Goal: Check status: Check status

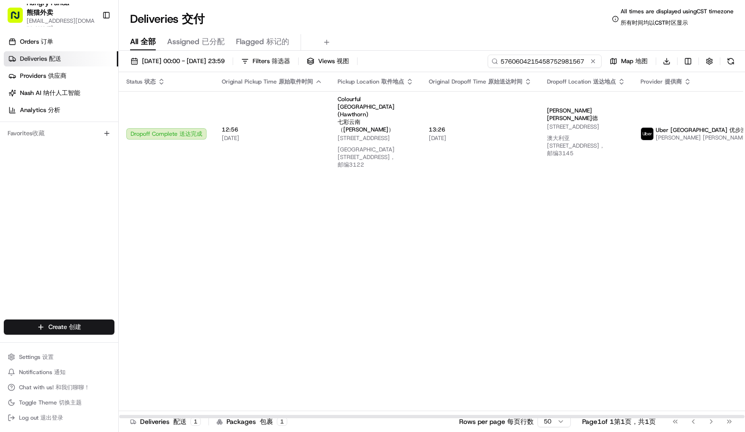
click at [548, 66] on input "5760604215458752981567" at bounding box center [545, 61] width 114 height 13
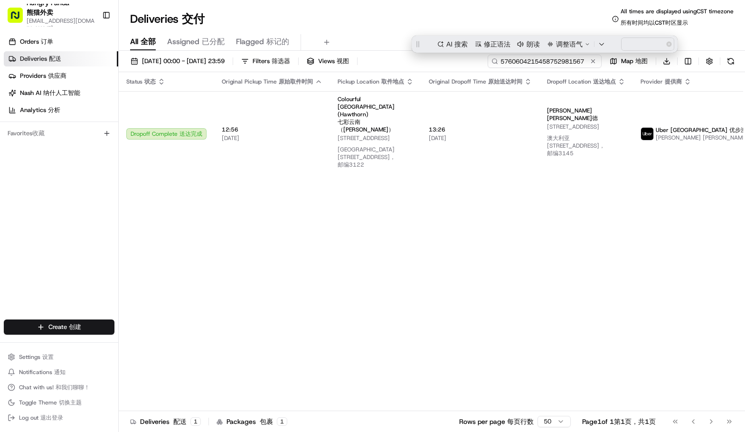
paste input "7774627265659762312154"
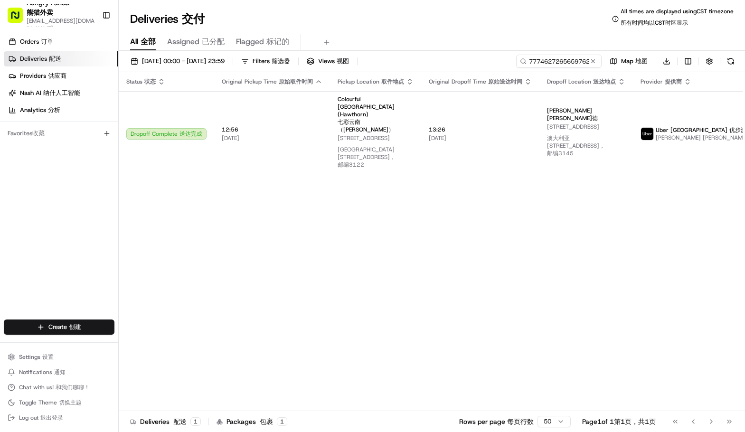
click at [429, 19] on div "Deliveries Deliveries 交付 All times are displayed using CST timezone All times a…" at bounding box center [432, 19] width 626 height 23
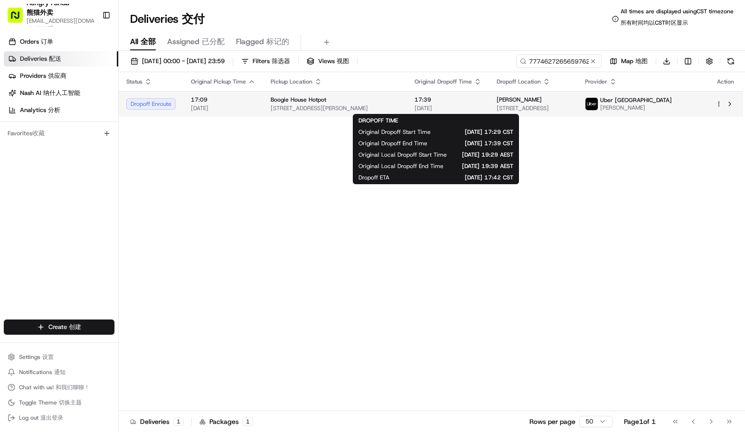
click at [435, 109] on span "[DATE]" at bounding box center [448, 108] width 67 height 8
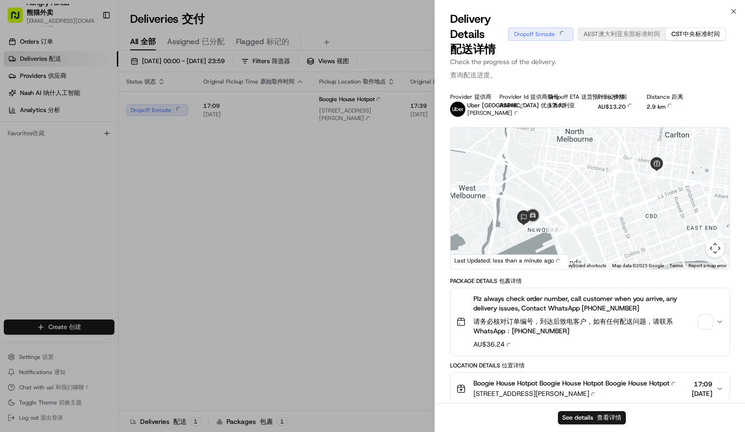
click at [701, 250] on div at bounding box center [590, 199] width 279 height 142
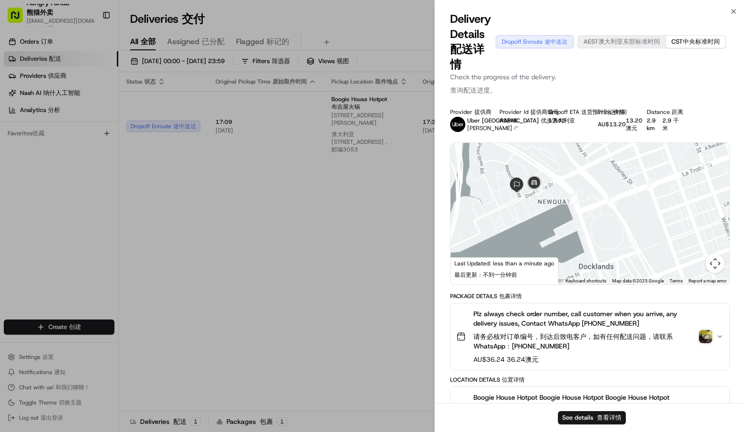
drag, startPoint x: 566, startPoint y: 176, endPoint x: 567, endPoint y: 170, distance: 5.7
click at [567, 170] on div at bounding box center [590, 214] width 279 height 142
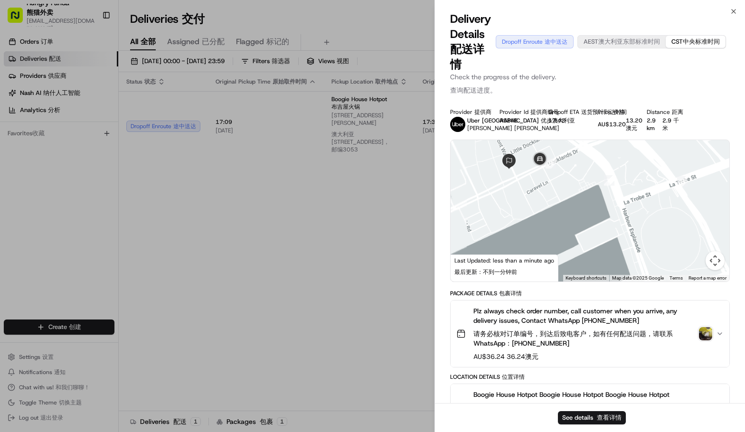
drag, startPoint x: 558, startPoint y: 175, endPoint x: 624, endPoint y: 226, distance: 83.4
click at [625, 227] on div at bounding box center [590, 211] width 279 height 142
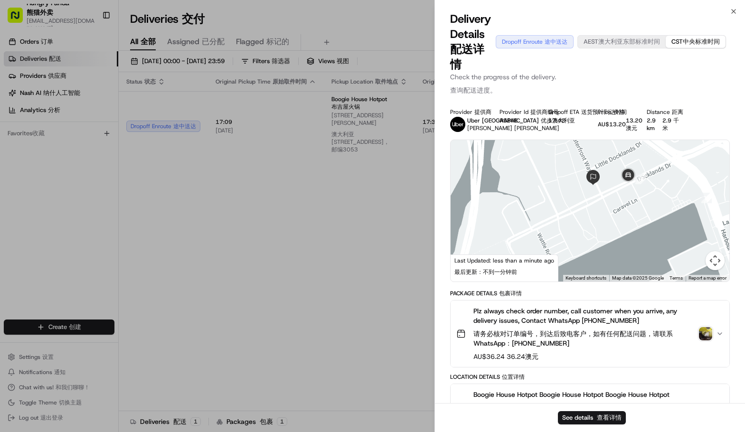
drag, startPoint x: 625, startPoint y: 213, endPoint x: 614, endPoint y: 227, distance: 18.2
click at [615, 227] on div at bounding box center [590, 211] width 279 height 142
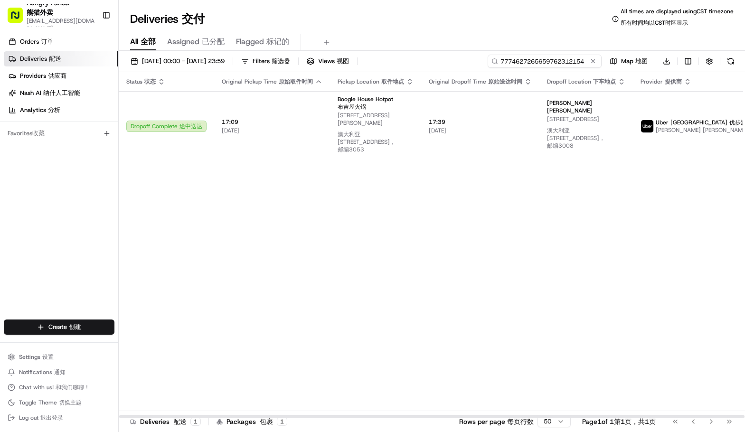
click at [552, 58] on input "7774627265659762312154" at bounding box center [545, 61] width 114 height 13
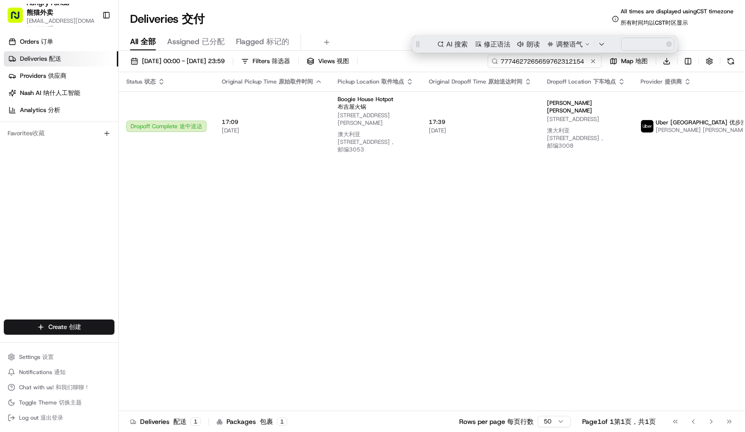
paste input "527761793535877541796"
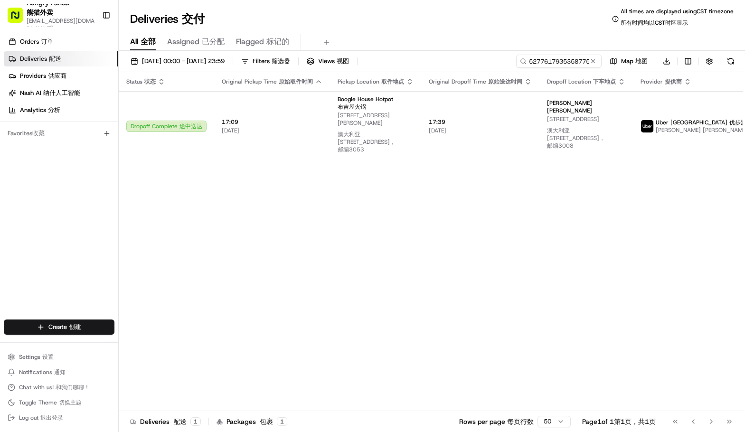
click at [368, 31] on div "All All 全部 Assigned Assigned 已分配 Flagged Flagged 标记的" at bounding box center [432, 40] width 626 height 20
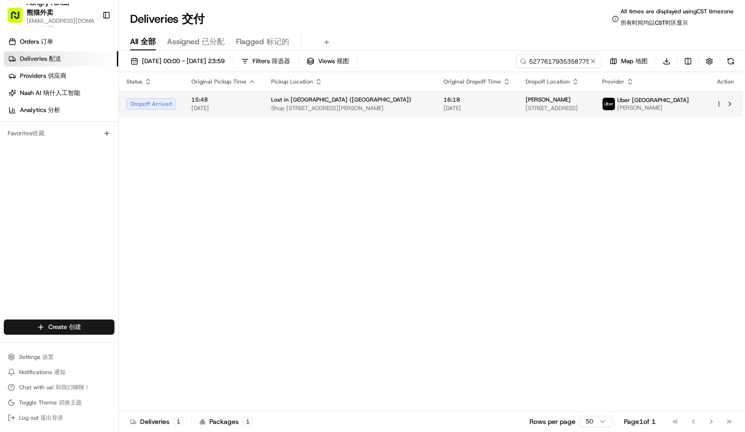
click at [444, 108] on span "[DATE]" at bounding box center [477, 108] width 67 height 8
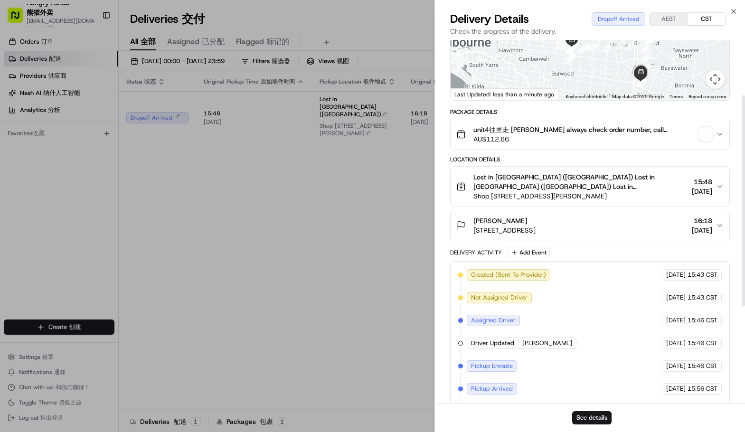
scroll to position [95, 0]
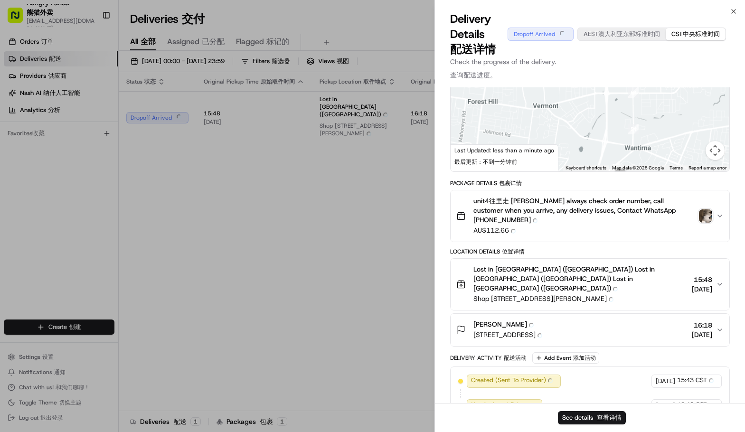
drag, startPoint x: 643, startPoint y: 151, endPoint x: 581, endPoint y: 102, distance: 80.1
click at [580, 100] on div "Delivery Details Delivery Details 配送详情 Dropoff Arrived Dropoff Arrived AEST AES…" at bounding box center [590, 221] width 310 height 421
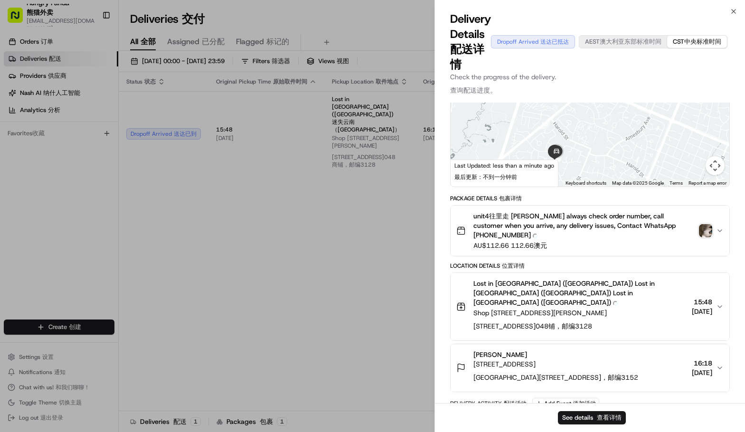
drag, startPoint x: 575, startPoint y: 143, endPoint x: 596, endPoint y: 128, distance: 25.8
click at [603, 118] on div at bounding box center [590, 116] width 279 height 142
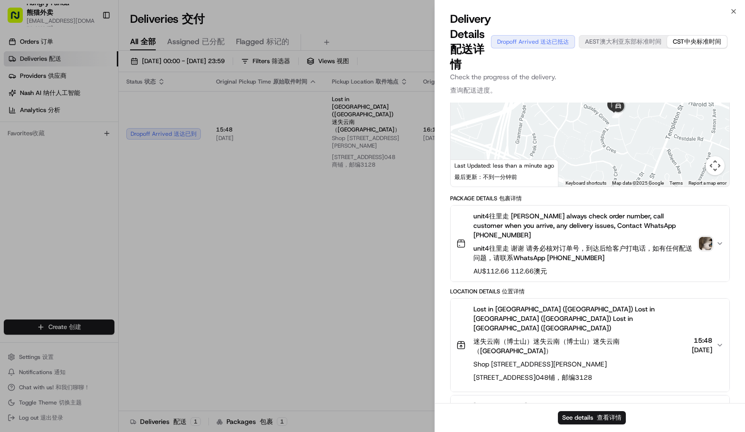
drag, startPoint x: 665, startPoint y: 129, endPoint x: 626, endPoint y: 173, distance: 59.2
click at [628, 184] on div "1 2 3 4 5 6 7 8 9 10 11 12 13 14 15 16 17 18 19 20 21 22 23 24 25 26 27 28 29 3…" at bounding box center [590, 116] width 279 height 142
drag, startPoint x: 621, startPoint y: 158, endPoint x: 624, endPoint y: 162, distance: 5.1
click at [624, 162] on div at bounding box center [590, 116] width 279 height 142
click at [707, 66] on div "Delivery Details Delivery Details 配送详情 Dropoff Arrived Dropoff Arrived 送达已抵达 [G…" at bounding box center [590, 41] width 280 height 61
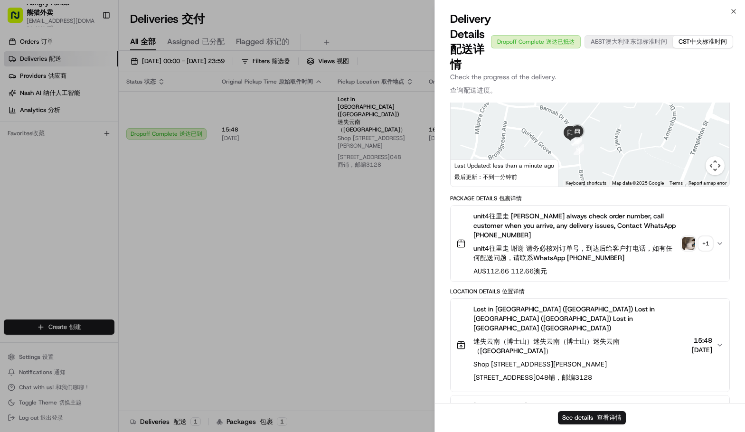
drag, startPoint x: 322, startPoint y: 213, endPoint x: 409, endPoint y: 169, distance: 97.9
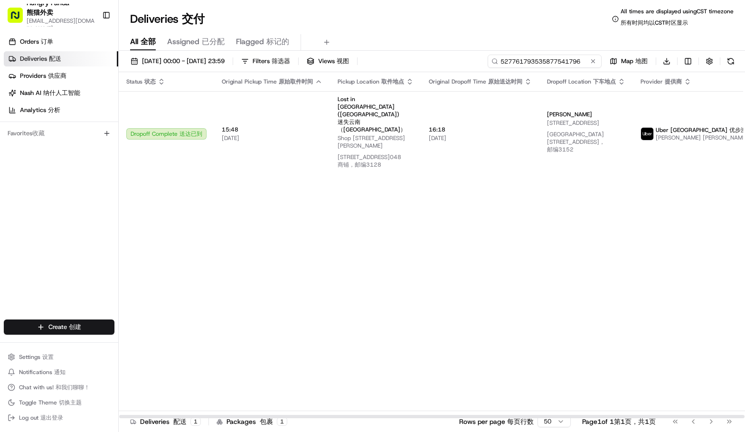
click at [552, 58] on input "527761793535877541796" at bounding box center [545, 61] width 114 height 13
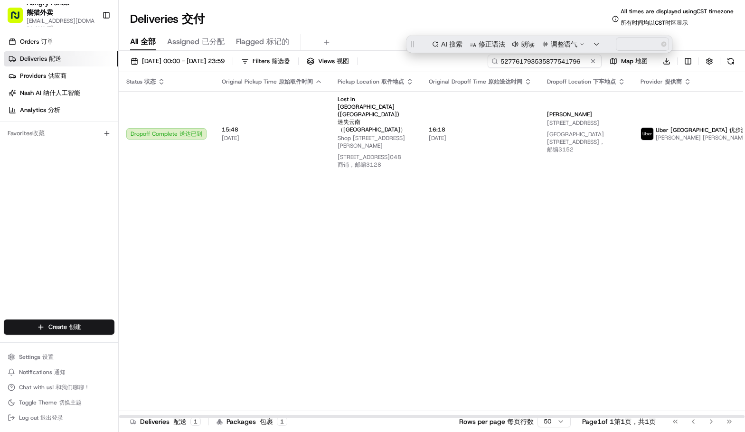
click at [552, 58] on input "527761793535877541796" at bounding box center [545, 61] width 114 height 13
click at [541, 62] on input "527761793535877541796" at bounding box center [545, 61] width 114 height 13
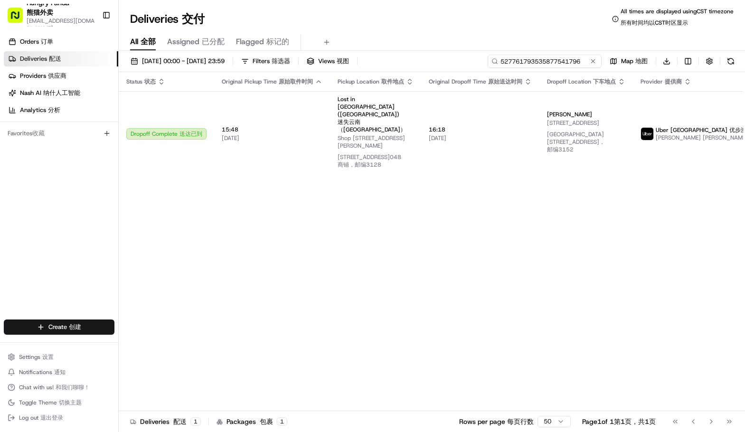
click at [513, 62] on input "527761793535877541796" at bounding box center [545, 61] width 114 height 13
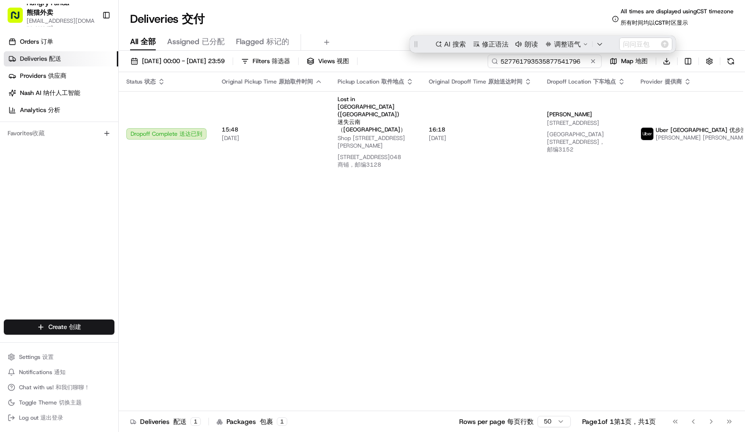
click at [513, 62] on input "527761793535877541796" at bounding box center [545, 61] width 114 height 13
paste input "97776045853577161132"
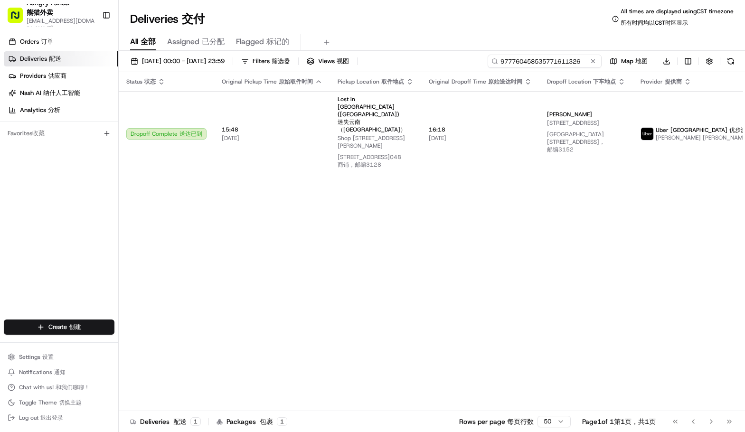
type input "977760458535771611326"
click at [401, 17] on div "Deliveries Deliveries 交付 All times are displayed using CST timezone All times a…" at bounding box center [432, 19] width 626 height 23
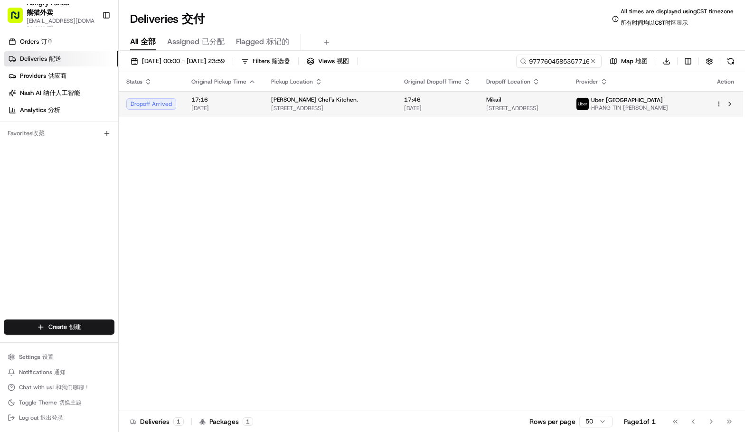
click at [397, 110] on td "[PERSON_NAME] Chef's Kitchen. [STREET_ADDRESS]" at bounding box center [330, 104] width 133 height 26
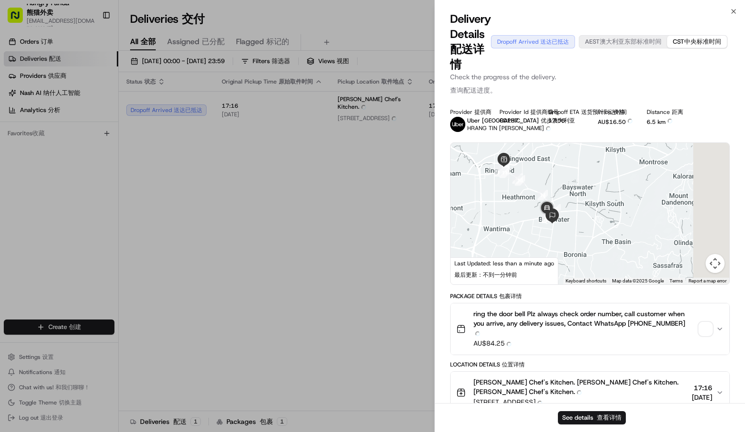
drag, startPoint x: 603, startPoint y: 230, endPoint x: 569, endPoint y: 169, distance: 69.9
click at [563, 151] on div at bounding box center [590, 214] width 279 height 142
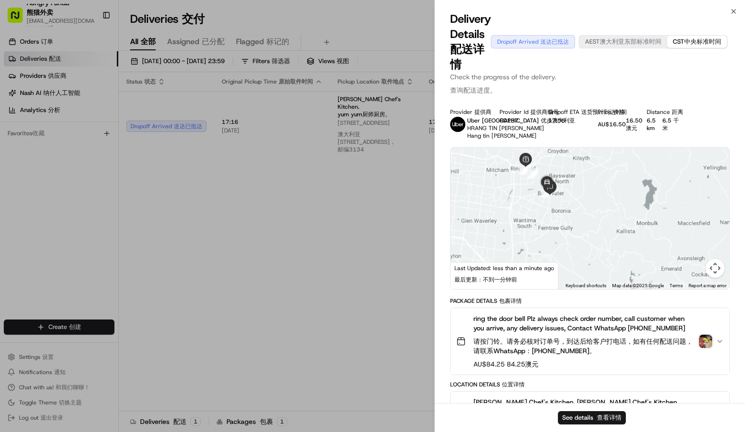
click at [569, 218] on div at bounding box center [590, 219] width 279 height 142
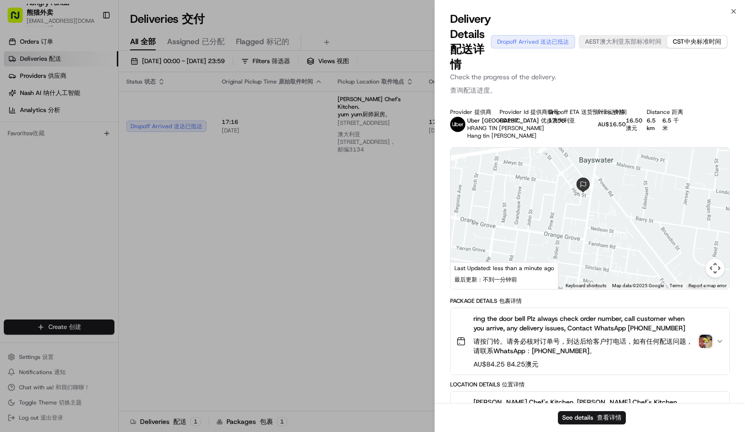
drag, startPoint x: 545, startPoint y: 203, endPoint x: 568, endPoint y: 227, distance: 32.9
click at [565, 226] on div at bounding box center [590, 219] width 279 height 142
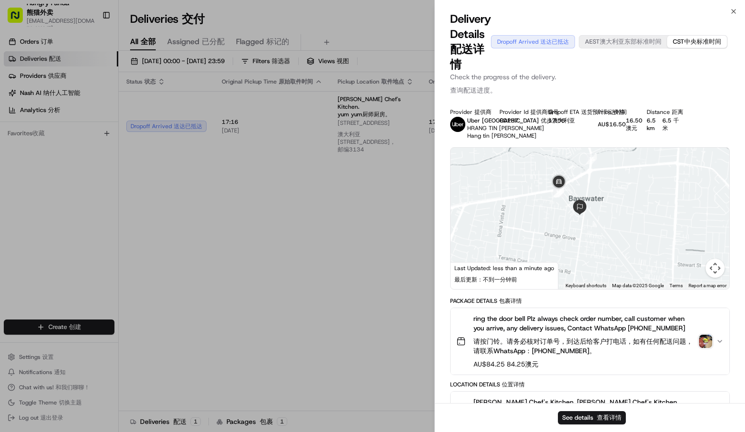
drag, startPoint x: 574, startPoint y: 227, endPoint x: 557, endPoint y: 230, distance: 17.4
click at [558, 231] on div at bounding box center [590, 219] width 279 height 142
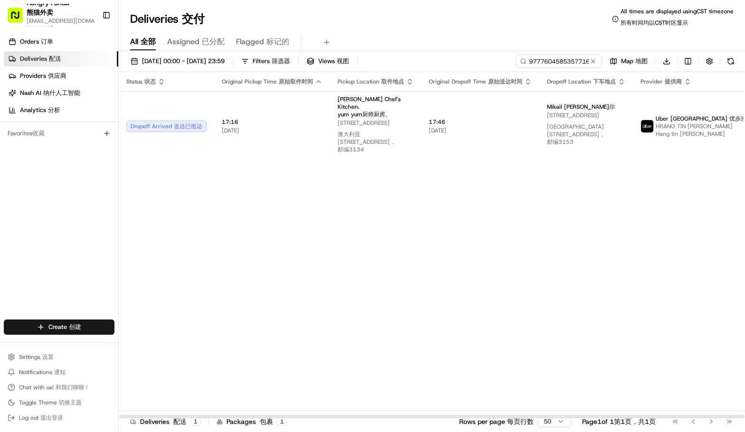
click at [481, 271] on div "Status Status 状态 Original Pickup Time Original Pickup Time 原始取件时间 Pickup Locati…" at bounding box center [467, 245] width 696 height 347
